Goal: Find specific page/section: Find specific page/section

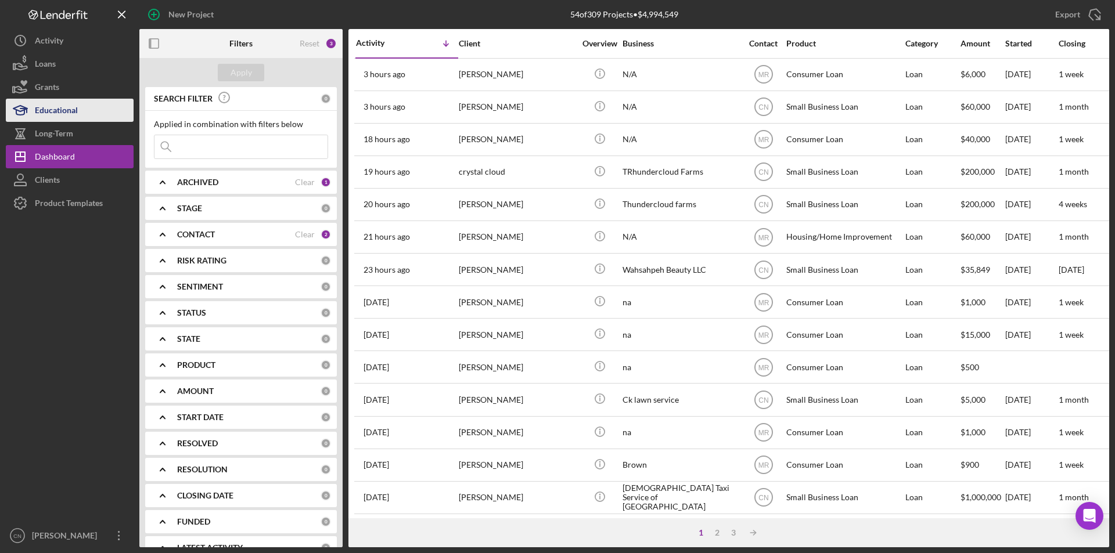
click at [48, 109] on div "Educational" at bounding box center [56, 112] width 43 height 26
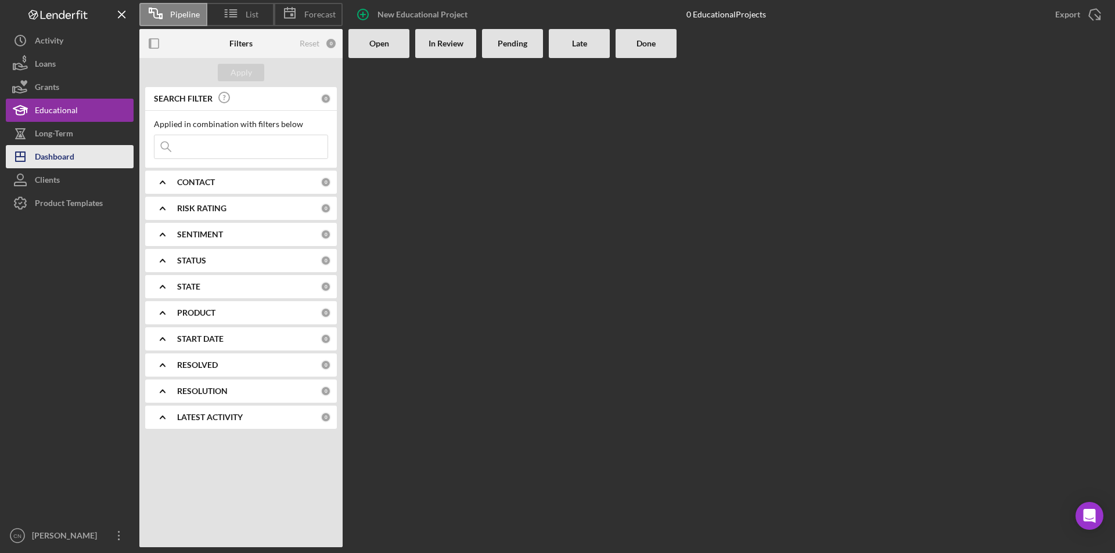
click at [51, 159] on div "Dashboard" at bounding box center [54, 158] width 39 height 26
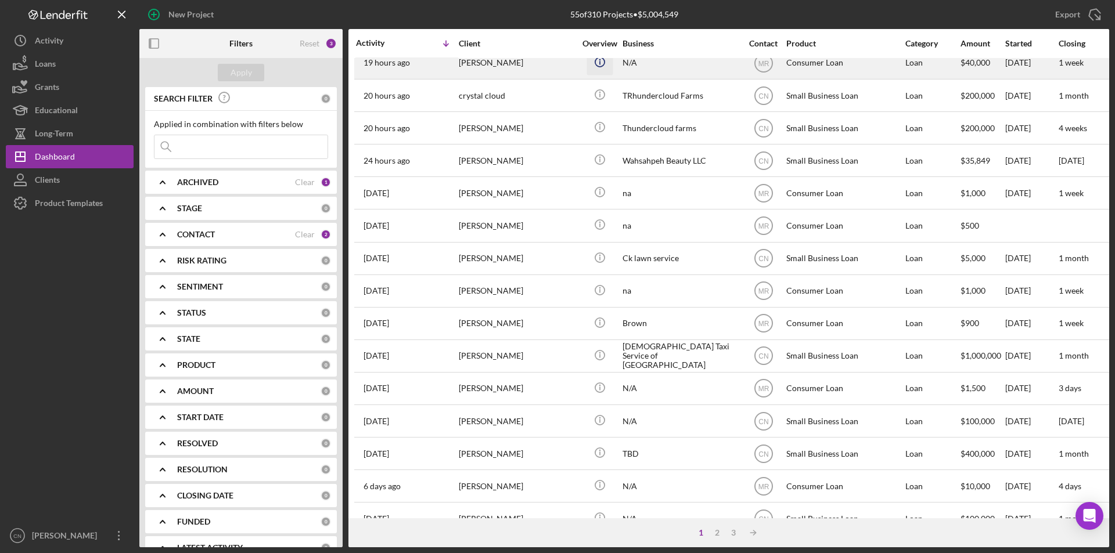
scroll to position [369, 0]
